Goal: Register for event/course

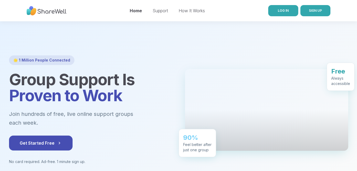
drag, startPoint x: 0, startPoint y: 0, endPoint x: 284, endPoint y: 9, distance: 283.7
click at [284, 9] on span "LOG IN" at bounding box center [283, 11] width 11 height 4
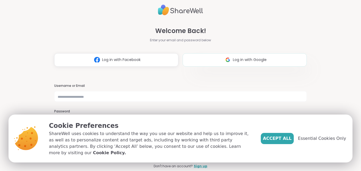
click at [244, 59] on span "Log in with Google" at bounding box center [250, 60] width 34 height 6
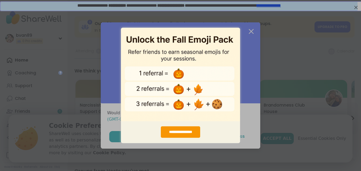
click at [250, 31] on div "**********" at bounding box center [180, 85] width 361 height 171
drag, startPoint x: 250, startPoint y: 31, endPoint x: 249, endPoint y: 35, distance: 3.7
click at [249, 35] on div "**********" at bounding box center [180, 85] width 361 height 171
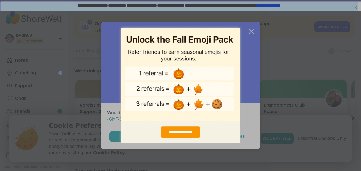
click at [174, 119] on img "entering modal" at bounding box center [180, 74] width 119 height 94
click at [99, 158] on div "**********" at bounding box center [180, 85] width 361 height 171
click at [172, 131] on div "**********" at bounding box center [181, 131] width 40 height 11
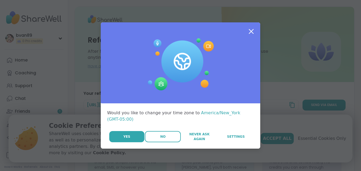
click at [160, 134] on span "No" at bounding box center [162, 136] width 5 height 5
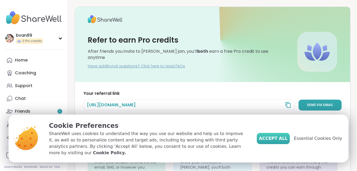
click at [275, 141] on span "Accept All" at bounding box center [273, 138] width 29 height 6
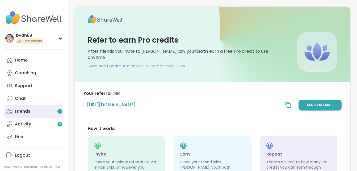
click at [41, 109] on link "Friends 1" at bounding box center [33, 111] width 59 height 13
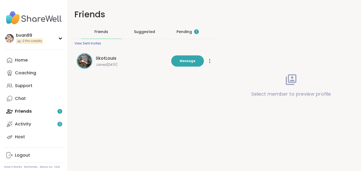
click at [181, 32] on div "Pending 1" at bounding box center [187, 31] width 22 height 5
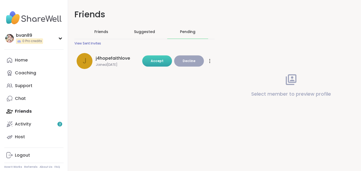
click at [160, 61] on span "Accept" at bounding box center [157, 60] width 13 height 5
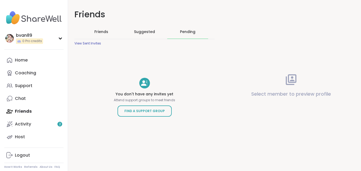
click at [103, 31] on span "Friends" at bounding box center [101, 31] width 14 height 5
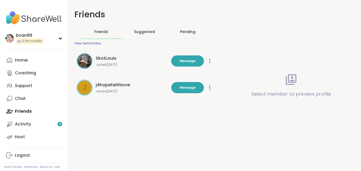
click at [209, 87] on icon at bounding box center [209, 87] width 1 height 4
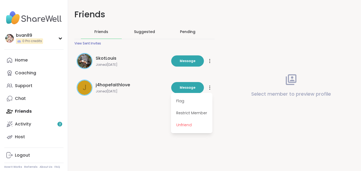
click at [107, 83] on span "j4hopefaithlove" at bounding box center [113, 85] width 34 height 6
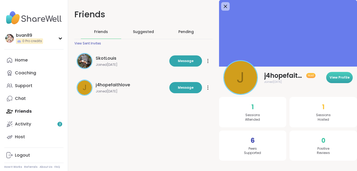
click at [339, 75] on span "View Profile" at bounding box center [339, 77] width 20 height 5
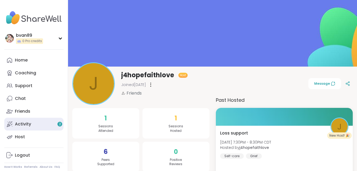
click at [35, 121] on link "Activity 2" at bounding box center [33, 123] width 59 height 13
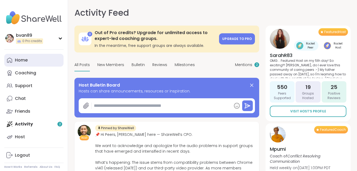
click at [43, 60] on link "Home" at bounding box center [33, 60] width 59 height 13
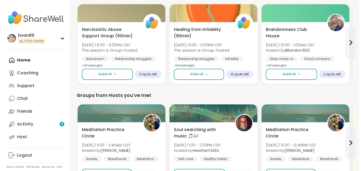
scroll to position [66, 0]
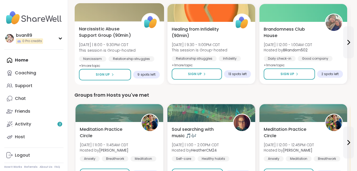
drag, startPoint x: 136, startPoint y: 38, endPoint x: 128, endPoint y: 26, distance: 14.2
drag, startPoint x: 128, startPoint y: 26, endPoint x: 105, endPoint y: 61, distance: 41.5
drag, startPoint x: 105, startPoint y: 61, endPoint x: 105, endPoint y: 33, distance: 27.9
click at [105, 33] on span "Narcissistic Abuse Support Group (90min)" at bounding box center [107, 32] width 56 height 13
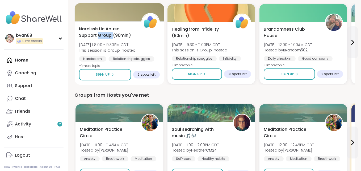
click at [105, 33] on span "Narcissistic Abuse Support Group (90min)" at bounding box center [107, 32] width 56 height 13
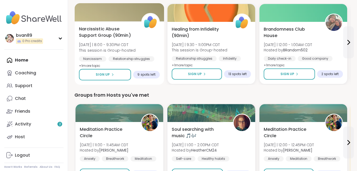
drag, startPoint x: 105, startPoint y: 33, endPoint x: 156, endPoint y: 47, distance: 53.4
click at [156, 47] on div "Narcissistic Abuse Support Group (90min) Wed 9/10 | 8:00 - 9:30PM CDT This sess…" at bounding box center [119, 47] width 81 height 43
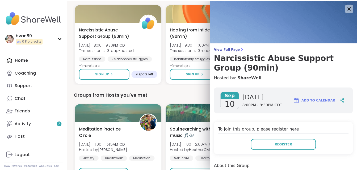
scroll to position [0, 0]
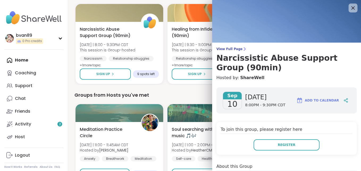
click at [349, 9] on icon at bounding box center [352, 8] width 7 height 7
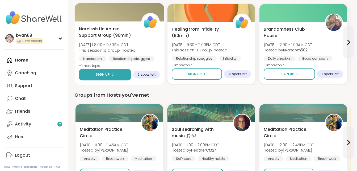
click at [103, 71] on button "Sign Up" at bounding box center [105, 74] width 52 height 11
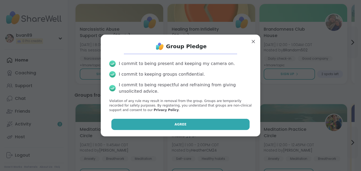
click at [148, 122] on button "Agree" at bounding box center [180, 124] width 138 height 11
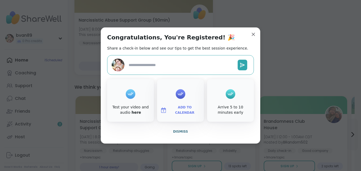
type textarea "*"
click at [177, 132] on span "Dismiss" at bounding box center [180, 131] width 15 height 4
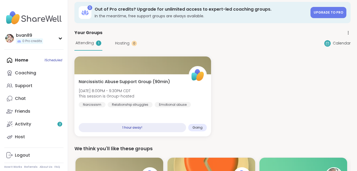
scroll to position [4, 0]
